Goal: Task Accomplishment & Management: Manage account settings

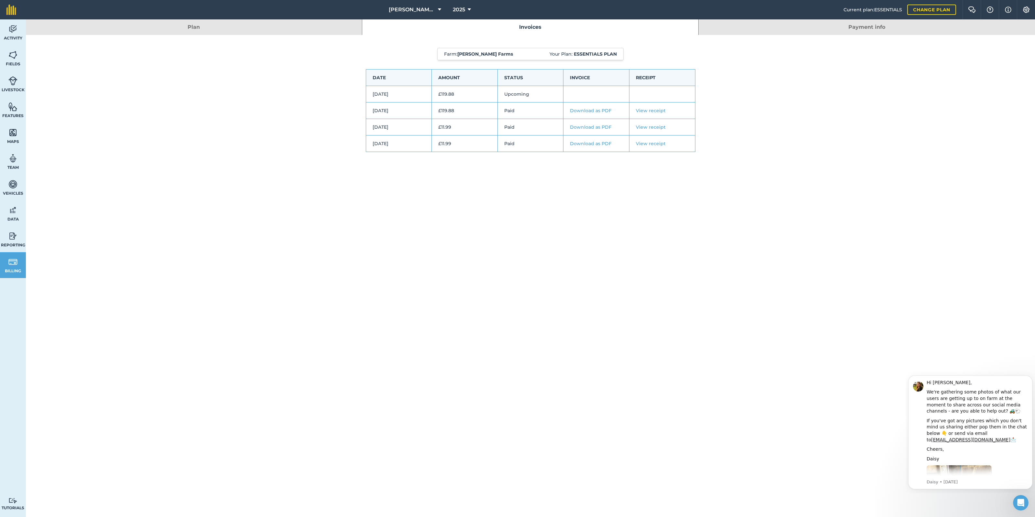
click at [509, 93] on td "Upcoming" at bounding box center [531, 94] width 66 height 17
click at [877, 26] on link "Payment info" at bounding box center [867, 27] width 337 height 16
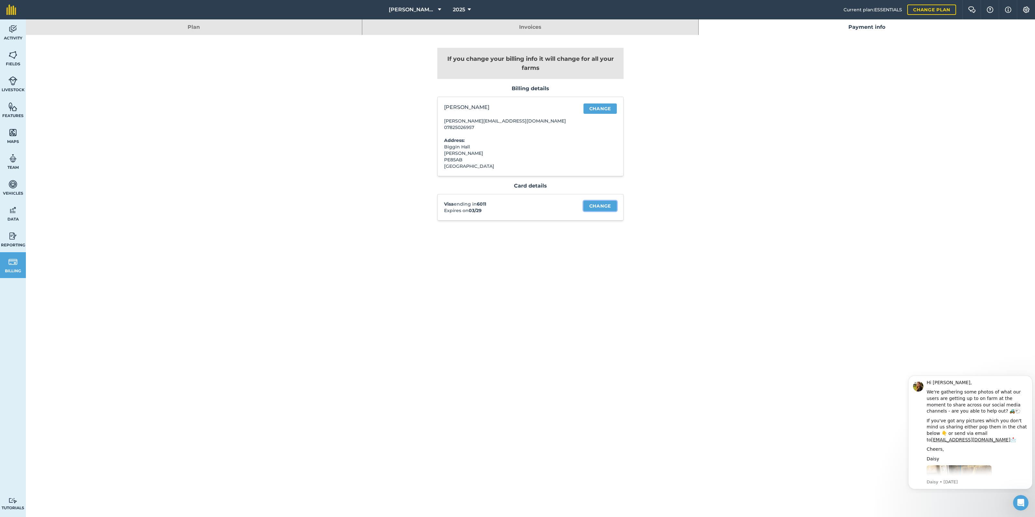
click at [602, 208] on link "Change" at bounding box center [600, 206] width 33 height 10
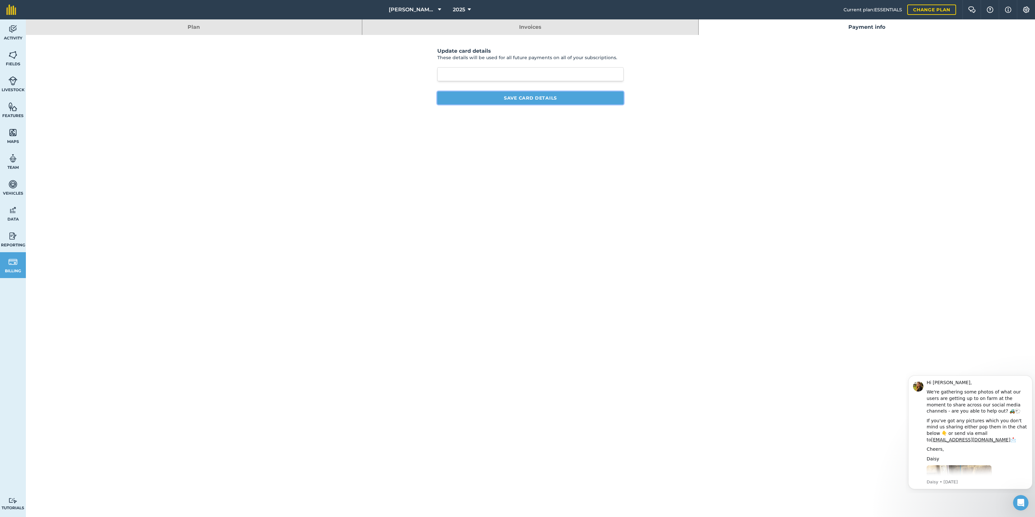
click at [549, 98] on button "Save card details" at bounding box center [530, 98] width 186 height 13
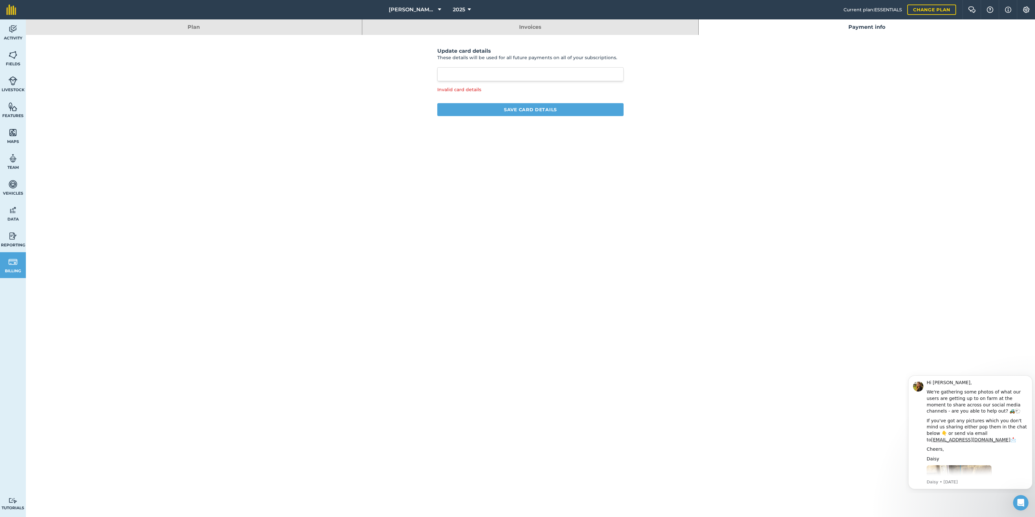
click at [529, 26] on link "Invoices" at bounding box center [530, 27] width 336 height 16
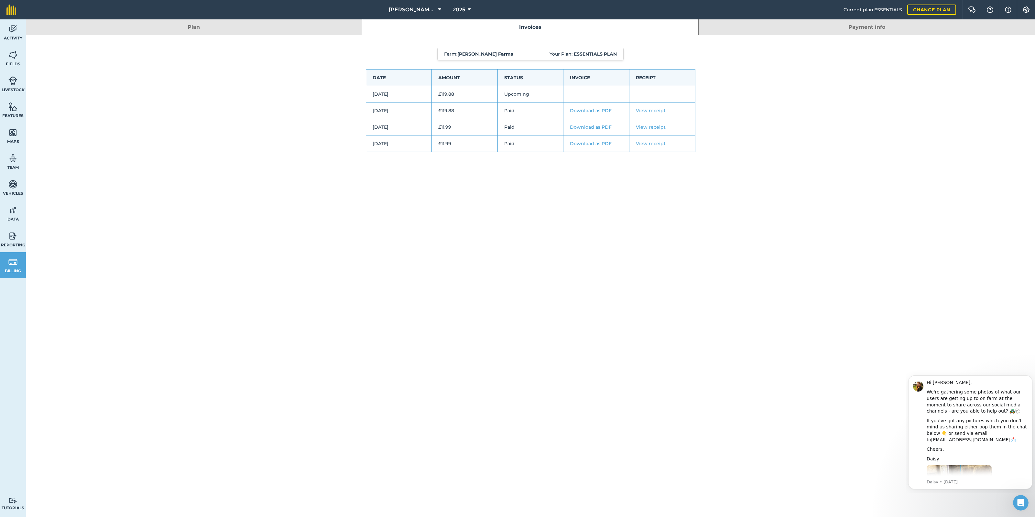
click at [203, 29] on link "Plan" at bounding box center [194, 27] width 336 height 16
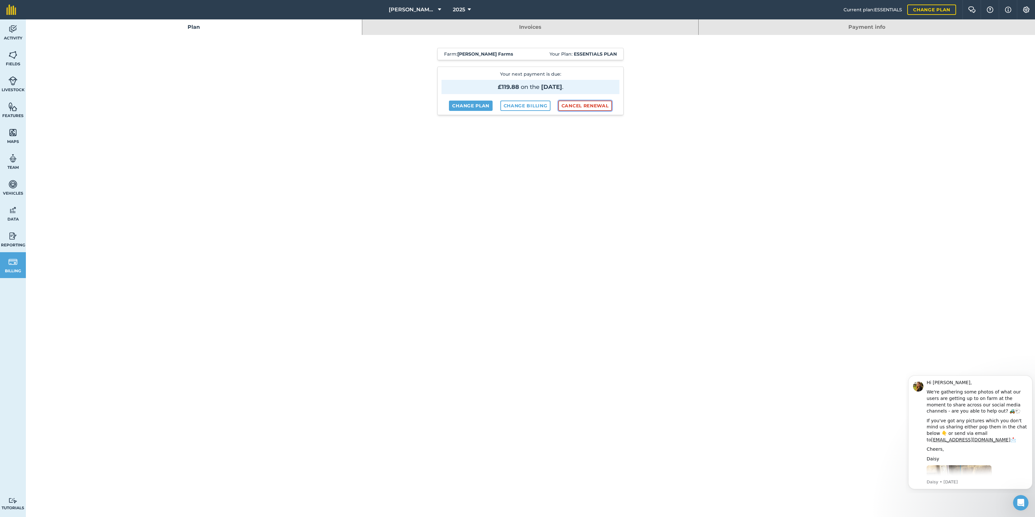
click at [579, 106] on button "Cancel renewal" at bounding box center [585, 106] width 54 height 10
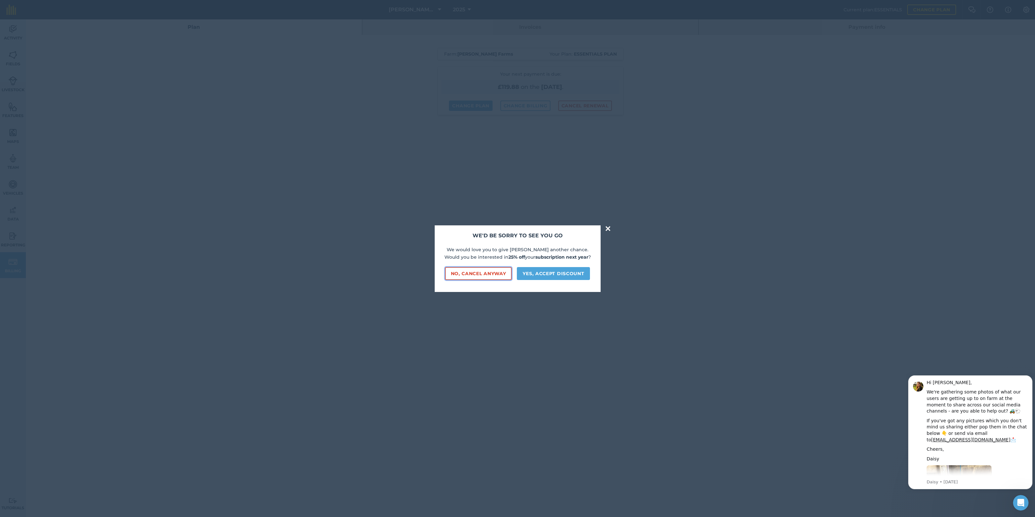
click at [479, 274] on button "No, cancel anyway" at bounding box center [478, 273] width 67 height 13
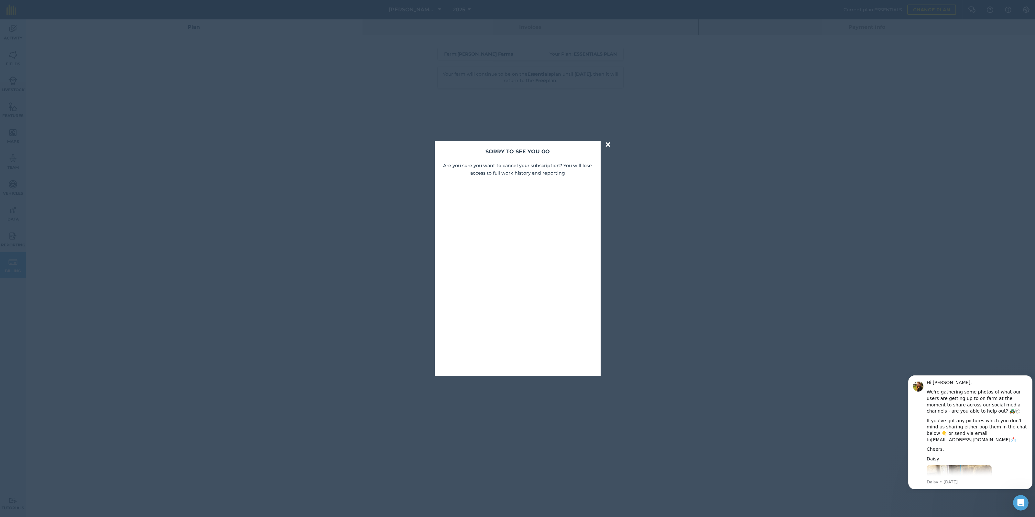
click at [607, 143] on button "×" at bounding box center [607, 144] width 7 height 13
